Goal: Find specific page/section: Find specific page/section

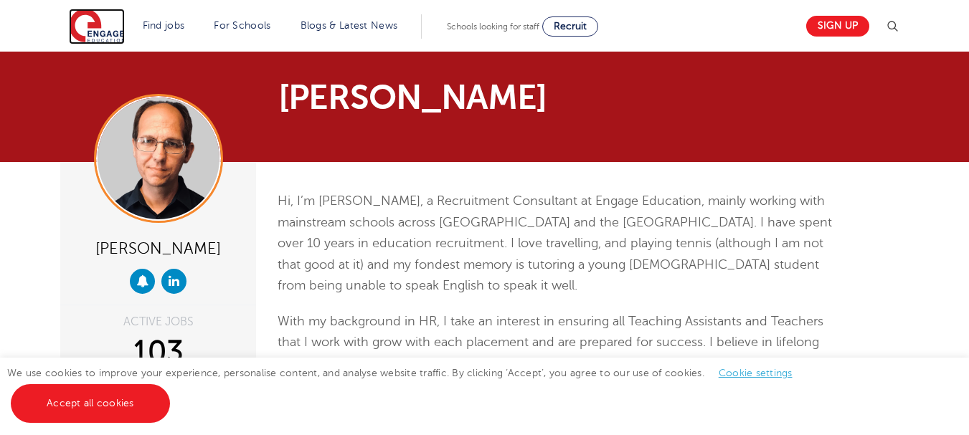
click at [94, 25] on img at bounding box center [97, 27] width 56 height 36
